Goal: Information Seeking & Learning: Check status

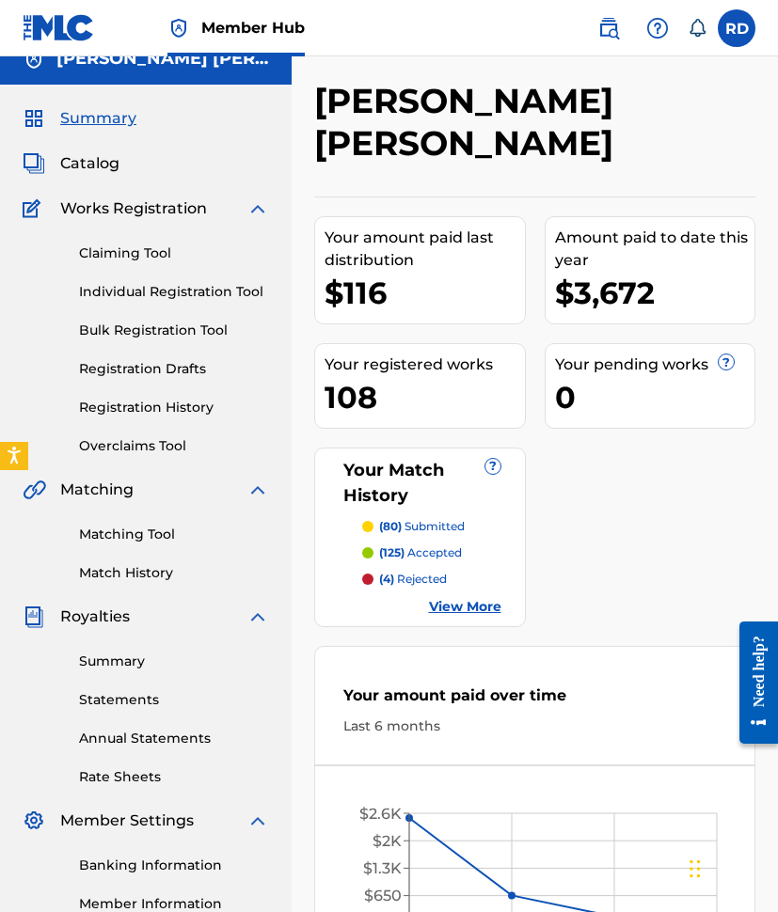
scroll to position [31, 0]
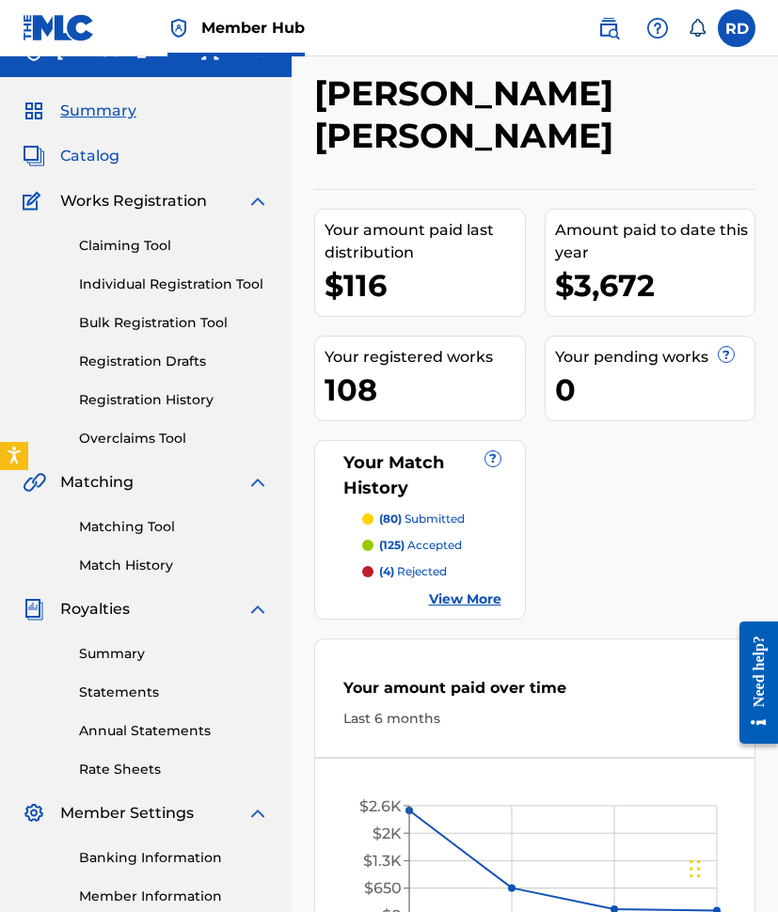
click at [101, 154] on span "Catalog" at bounding box center [89, 156] width 59 height 23
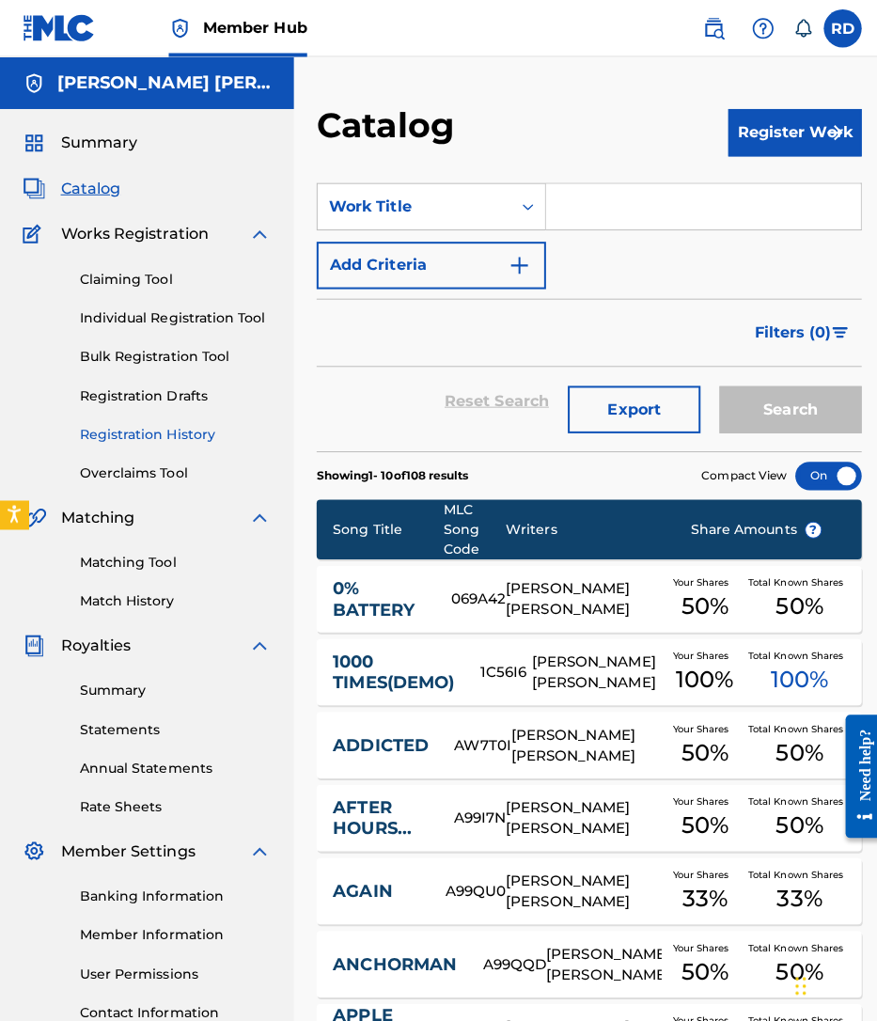
click at [193, 427] on link "Registration History" at bounding box center [174, 431] width 190 height 20
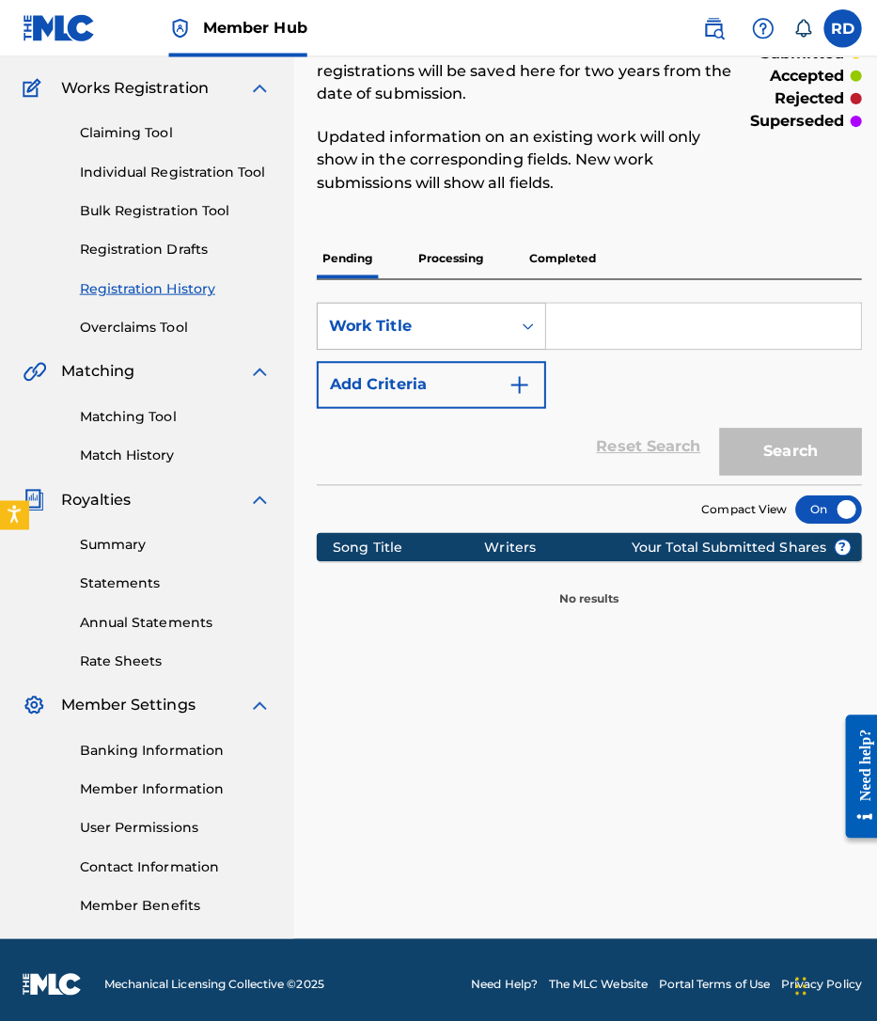
scroll to position [145, 0]
click at [429, 288] on div "SearchWithCriteria1dde0d2a-98ce-40e7-b120-b49b4ada8fb2 Work Title Add Criteria …" at bounding box center [584, 378] width 541 height 203
click at [452, 260] on p "Processing" at bounding box center [447, 256] width 76 height 39
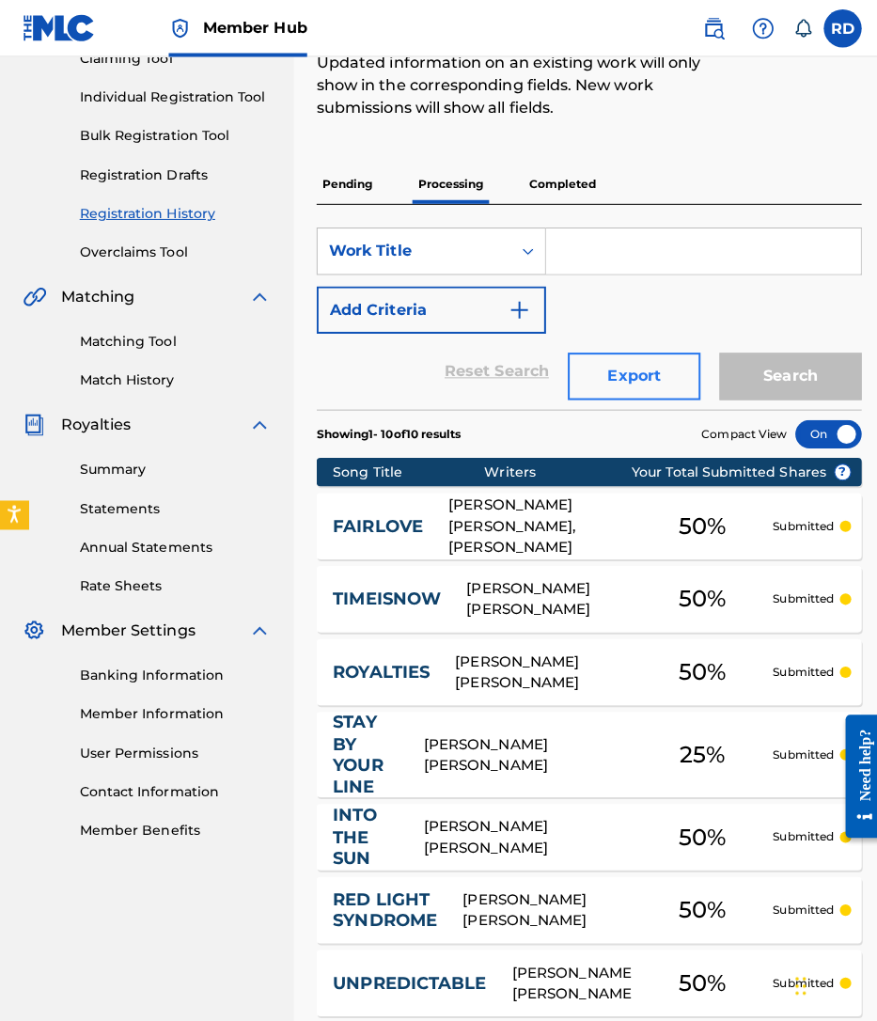
scroll to position [217, 0]
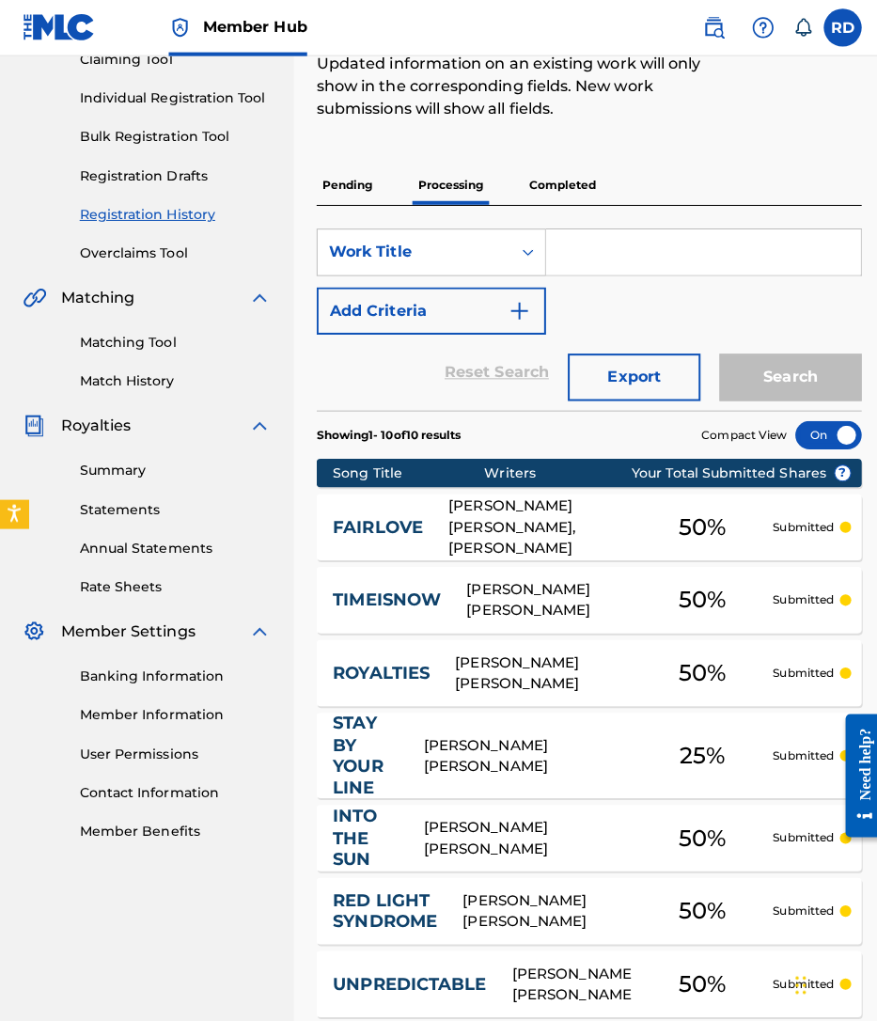
click at [570, 191] on p "Completed" at bounding box center [558, 184] width 78 height 39
